Goal: Transaction & Acquisition: Purchase product/service

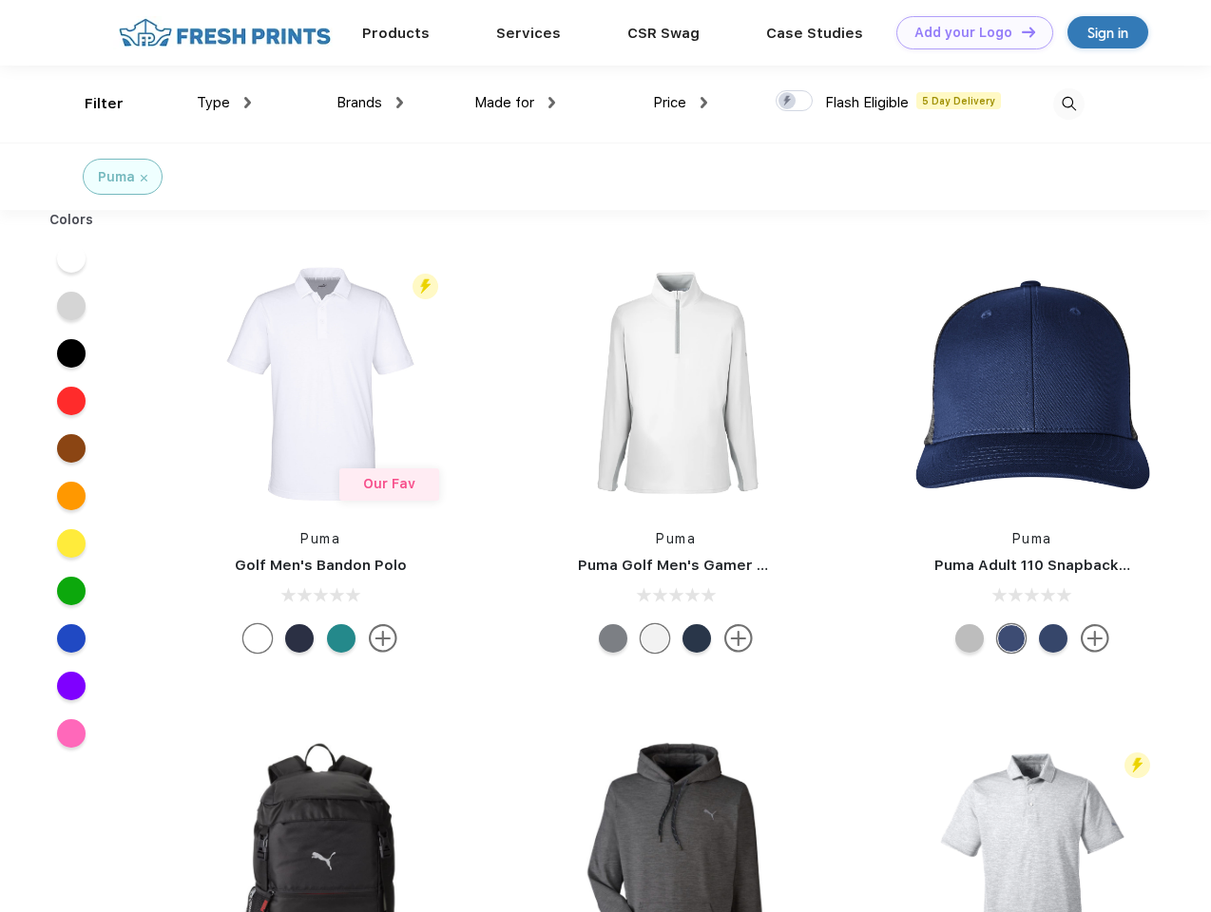
click at [967, 32] on link "Add your Logo Design Tool" at bounding box center [974, 32] width 157 height 33
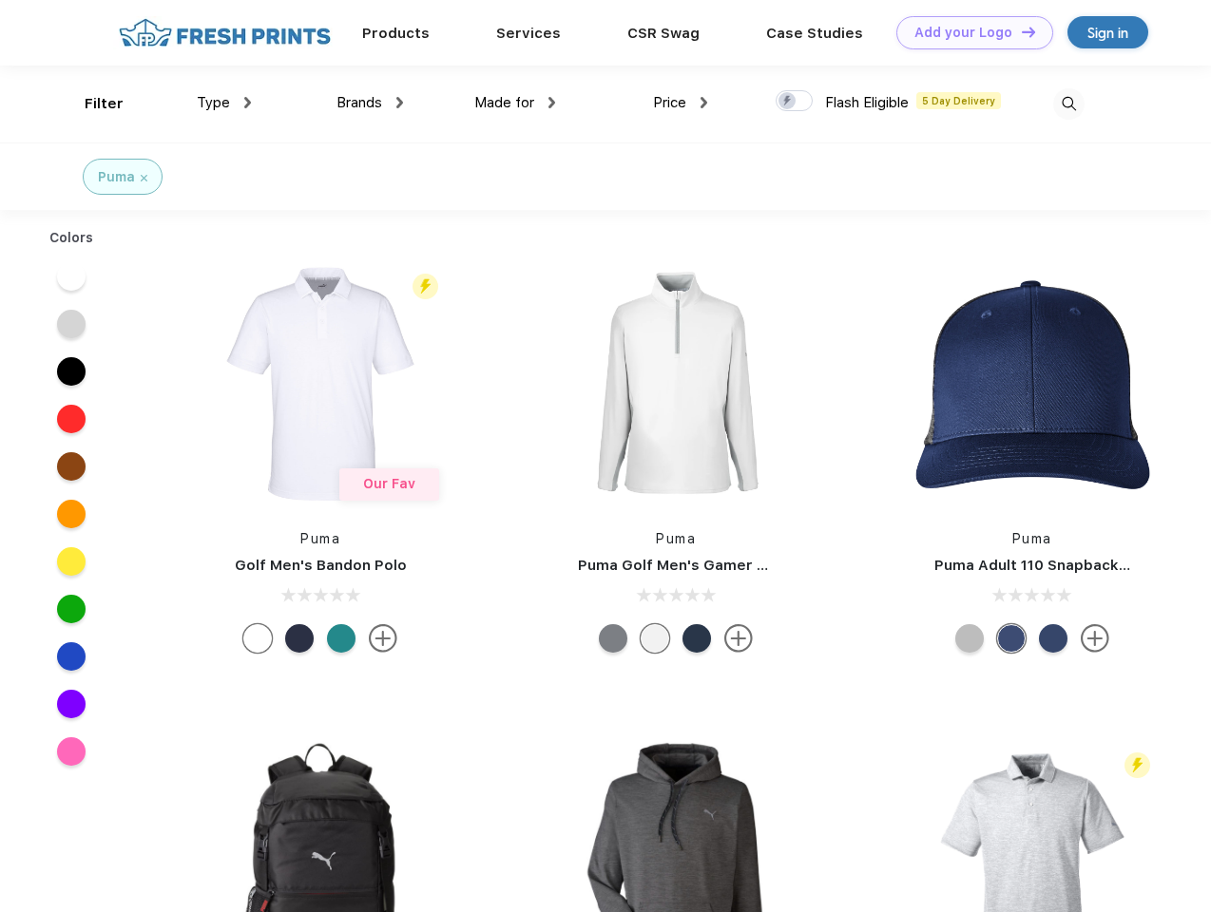
click at [0, 0] on div "Design Tool" at bounding box center [0, 0] width 0 height 0
click at [1020, 31] on link "Add your Logo Design Tool" at bounding box center [974, 32] width 157 height 33
click at [91, 104] on div "Filter" at bounding box center [104, 104] width 39 height 22
click at [224, 103] on span "Type" at bounding box center [213, 102] width 33 height 17
click at [370, 103] on span "Brands" at bounding box center [359, 102] width 46 height 17
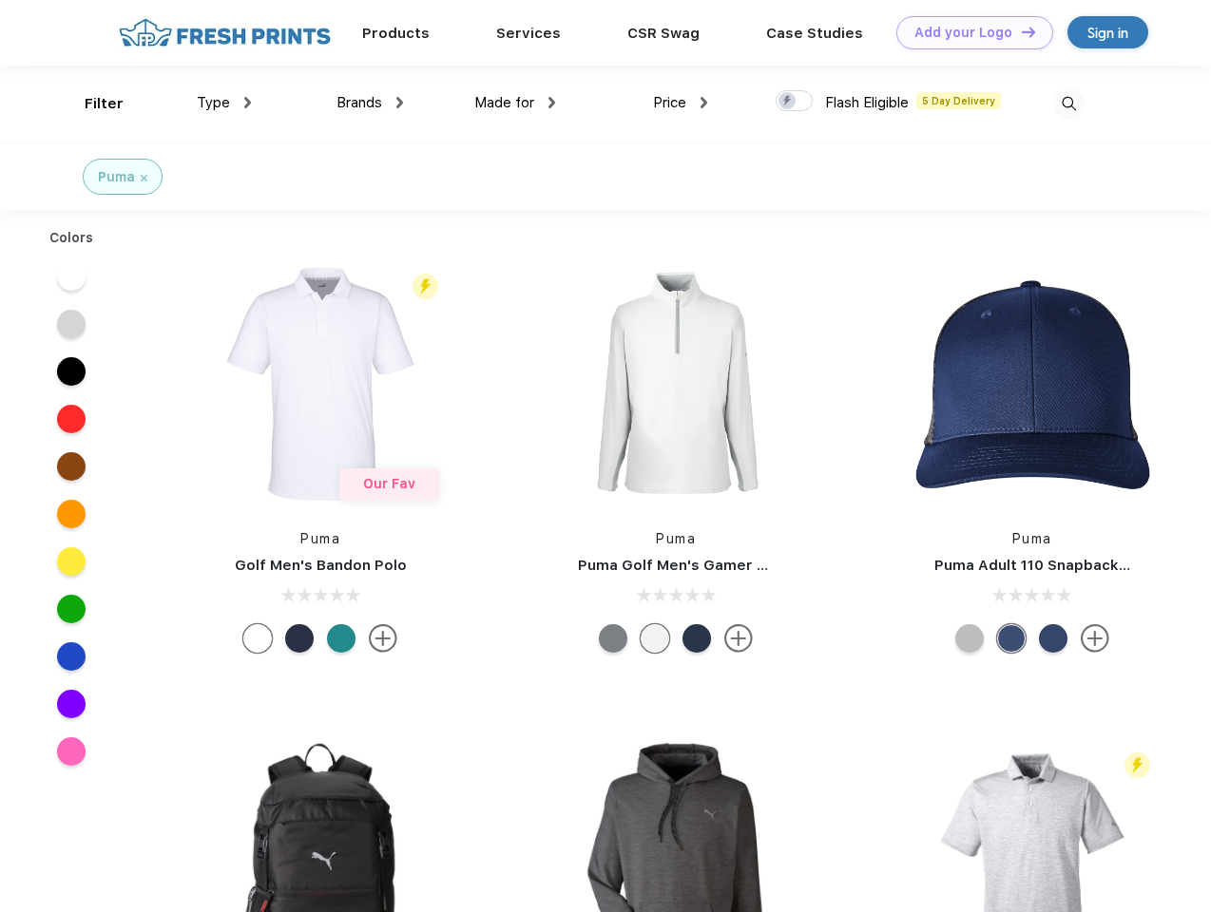
click at [515, 103] on span "Made for" at bounding box center [504, 102] width 60 height 17
click at [680, 103] on span "Price" at bounding box center [669, 102] width 33 height 17
click at [794, 102] on div at bounding box center [793, 100] width 37 height 21
click at [788, 102] on input "checkbox" at bounding box center [781, 95] width 12 height 12
click at [1068, 104] on img at bounding box center [1068, 103] width 31 height 31
